Goal: Task Accomplishment & Management: Complete application form

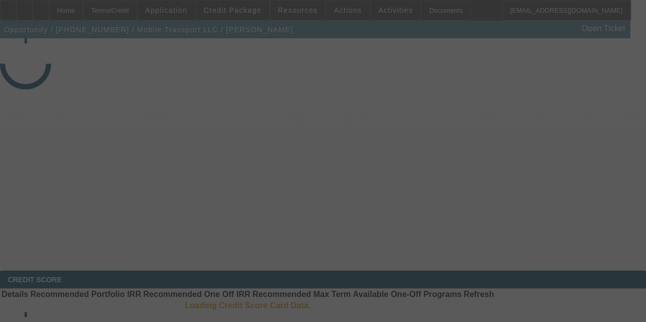
select select "3"
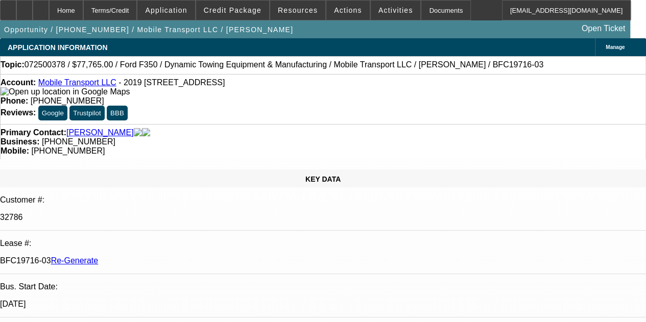
select select "0"
select select "2"
select select "0"
select select "6"
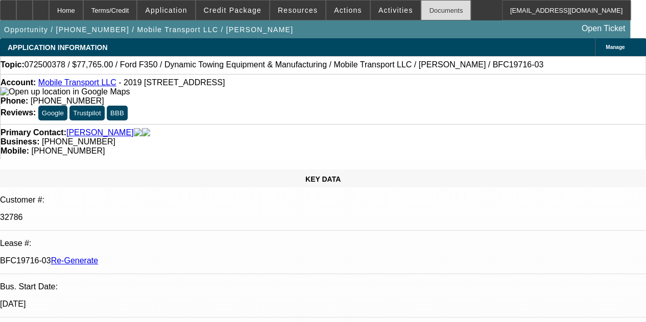
click at [427, 12] on div "Documents" at bounding box center [446, 10] width 50 height 20
click at [378, 11] on span "Activities" at bounding box center [395, 10] width 35 height 8
click at [376, 11] on div at bounding box center [323, 161] width 646 height 322
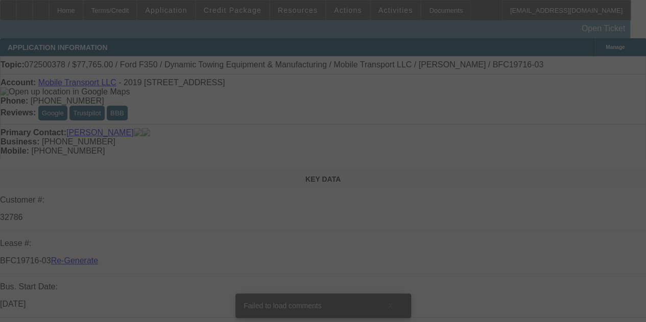
click at [329, 25] on div at bounding box center [323, 161] width 646 height 322
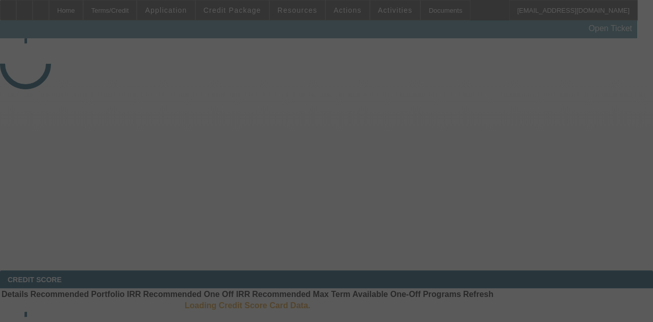
select select "3"
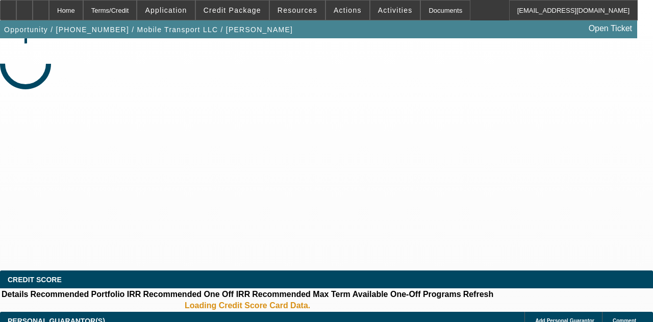
select select "0"
select select "2"
select select "0"
select select "6"
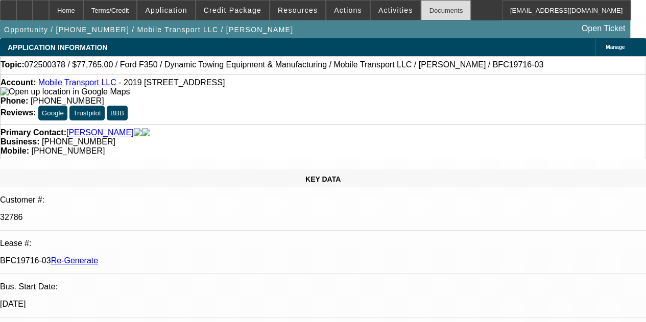
click at [423, 11] on div "Documents" at bounding box center [446, 10] width 50 height 20
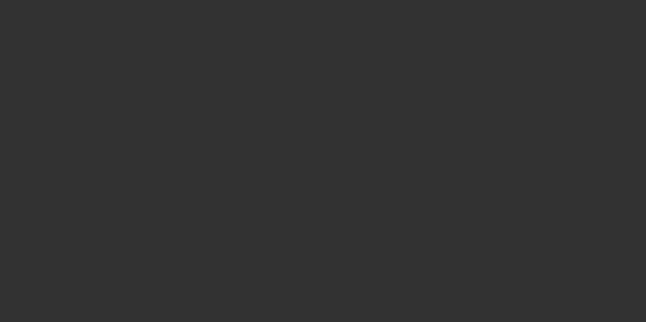
select select "3"
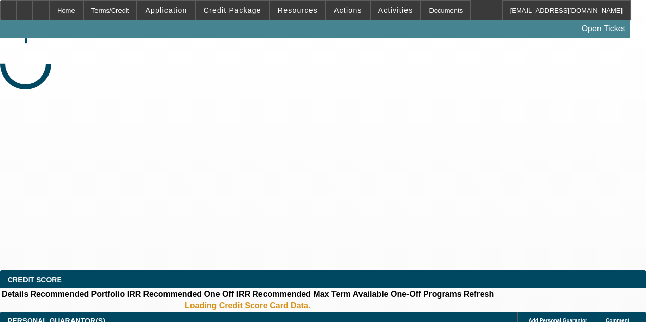
select select "0.1"
select select "0"
select select "6"
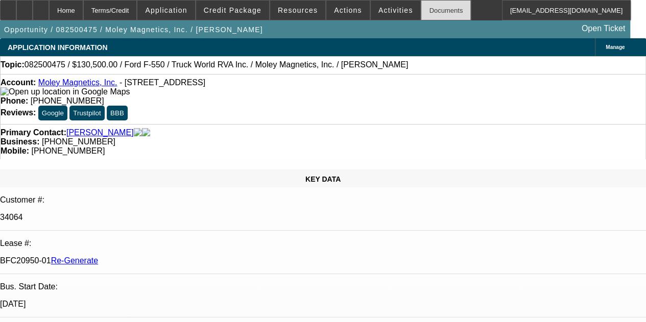
click at [421, 8] on div "Documents" at bounding box center [446, 10] width 50 height 20
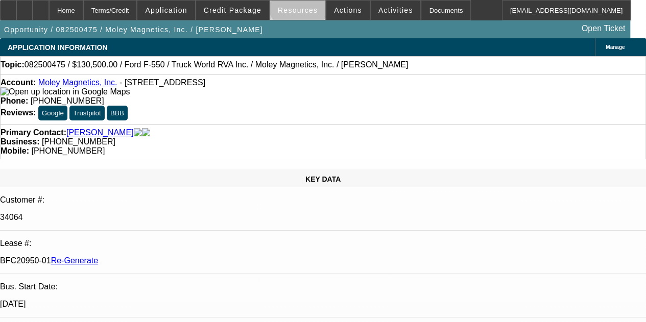
drag, startPoint x: 303, startPoint y: 3, endPoint x: 316, endPoint y: 2, distance: 13.3
click at [316, 2] on span at bounding box center [297, 10] width 55 height 24
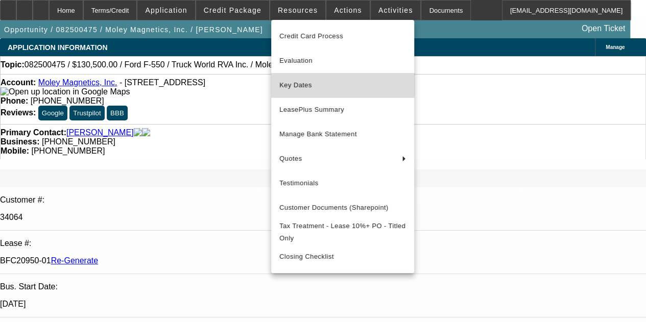
click at [295, 79] on button "Key Dates" at bounding box center [342, 85] width 143 height 24
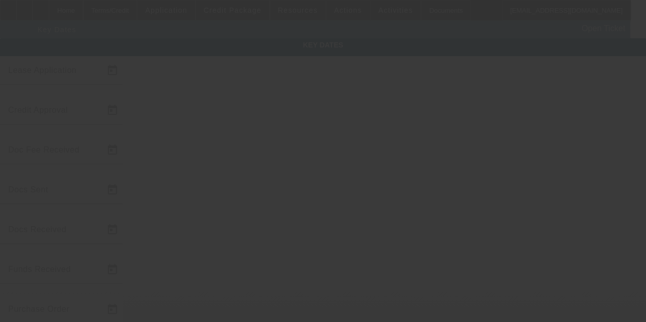
type input "[DATE]"
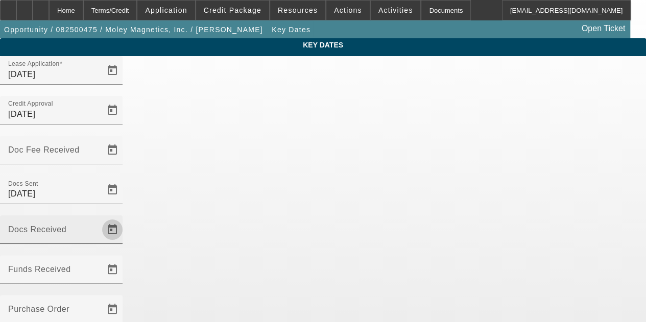
click at [125, 217] on span "Open calendar" at bounding box center [112, 229] width 24 height 24
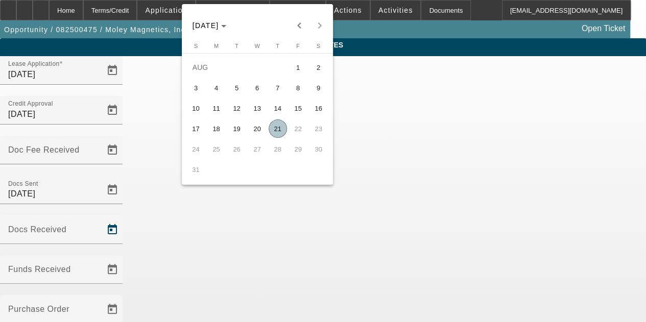
click at [278, 131] on span "21" at bounding box center [277, 128] width 18 height 18
type input "[DATE]"
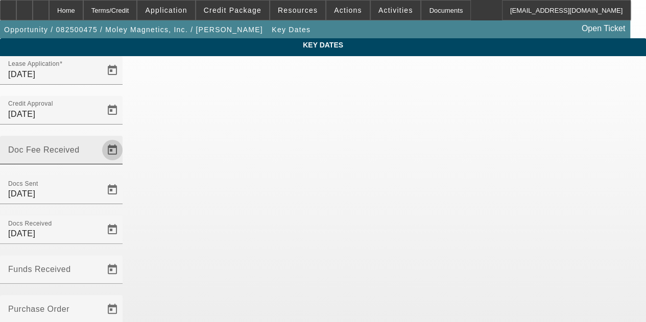
click at [125, 138] on span "Open calendar" at bounding box center [112, 150] width 24 height 24
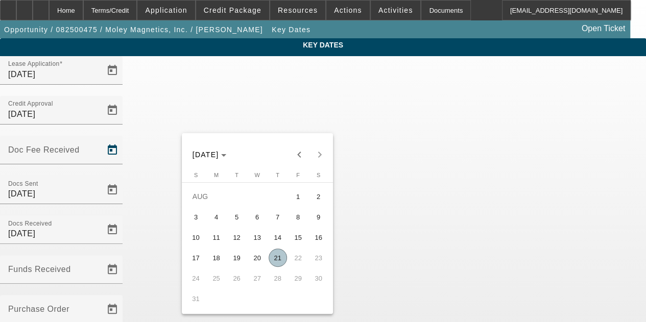
click at [273, 260] on span "21" at bounding box center [277, 258] width 18 height 18
type input "[DATE]"
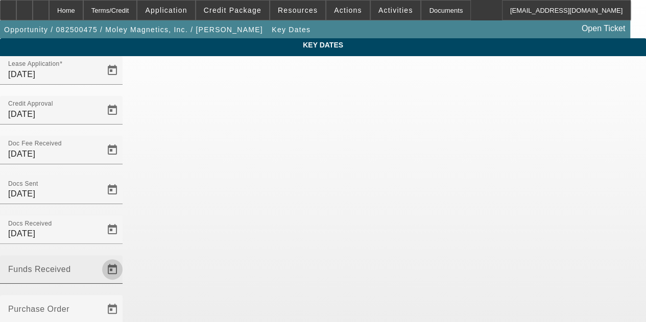
click at [125, 257] on span "Open calendar" at bounding box center [112, 269] width 24 height 24
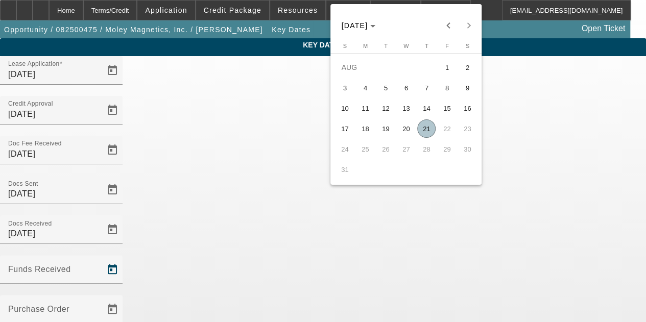
click at [433, 131] on span "21" at bounding box center [426, 128] width 18 height 18
type input "[DATE]"
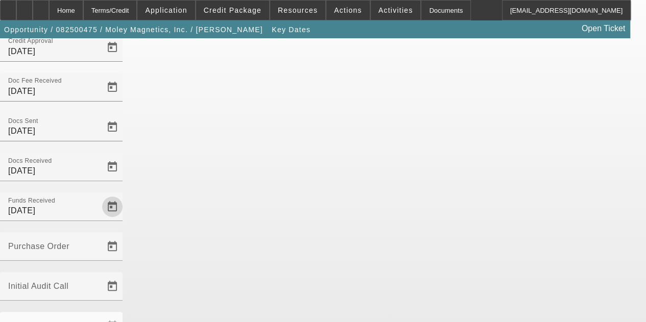
scroll to position [66, 0]
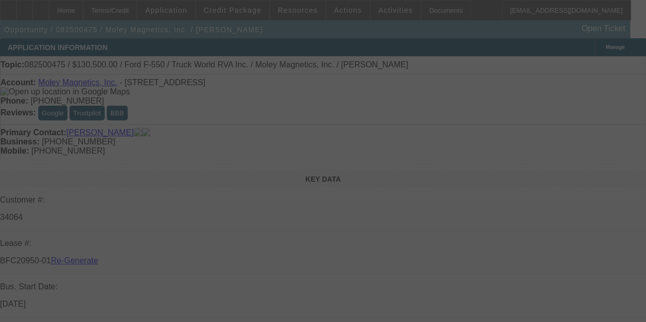
select select "3"
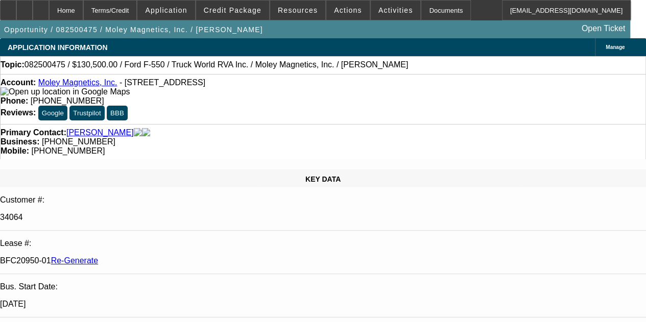
select select "0.1"
select select "0"
select select "6"
